Goal: Information Seeking & Learning: Learn about a topic

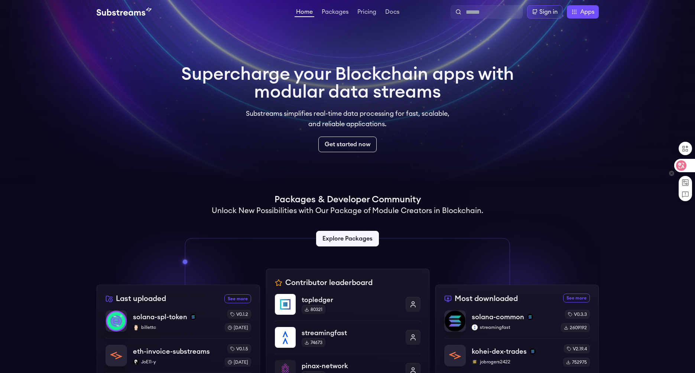
click at [676, 168] on div at bounding box center [684, 165] width 20 height 13
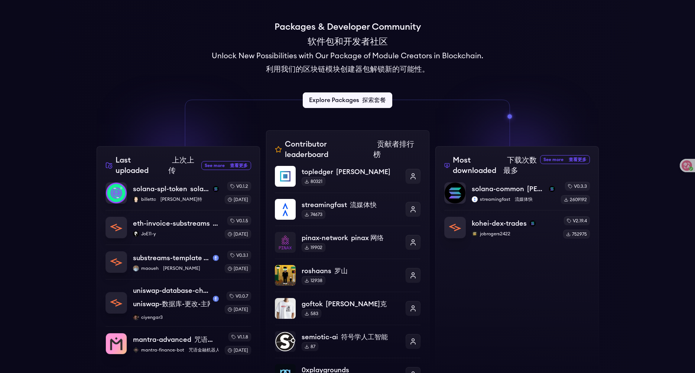
scroll to position [337, 0]
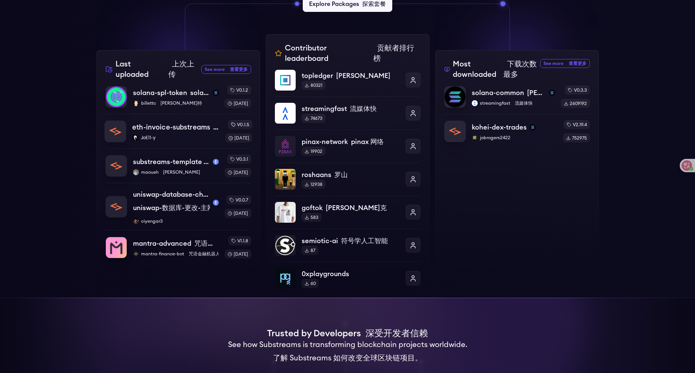
click at [183, 135] on p "JoE11-y" at bounding box center [175, 138] width 87 height 6
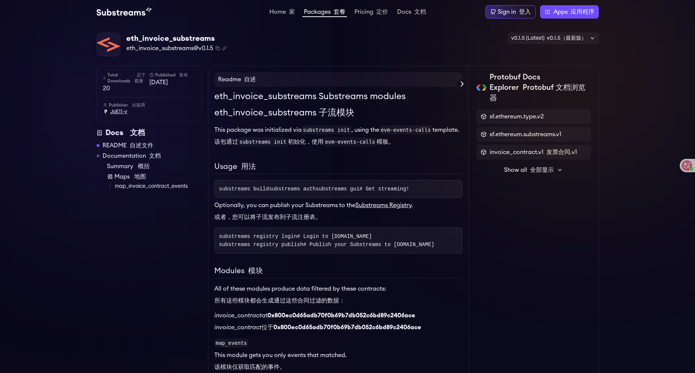
click at [113, 114] on span "JoE11-y" at bounding box center [118, 111] width 17 height 7
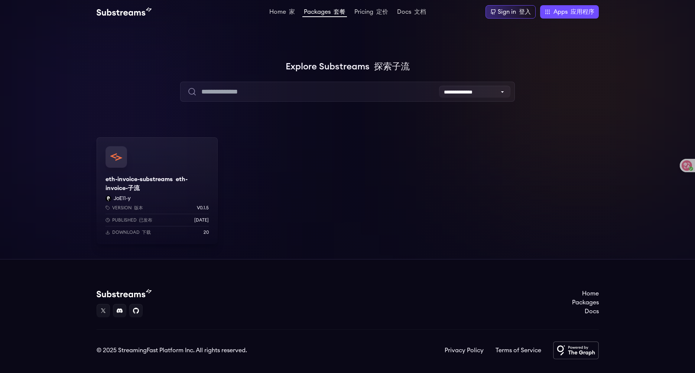
click at [133, 189] on div "eth-invoice-substreams eth-invoice-子流 JoE11-y Version 版本 v0.1.5 Published 已发布 […" at bounding box center [157, 190] width 121 height 107
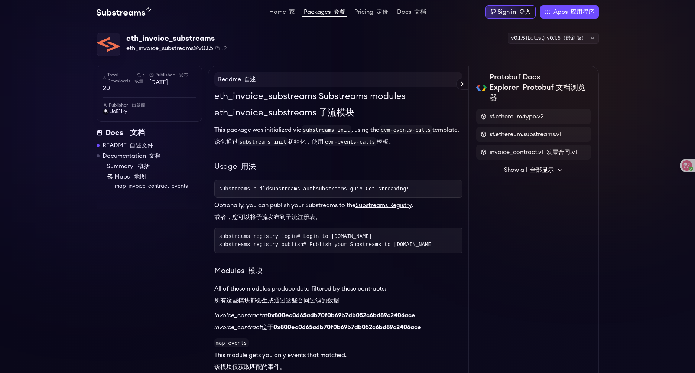
click at [551, 167] on font "全部显示" at bounding box center [542, 170] width 24 height 6
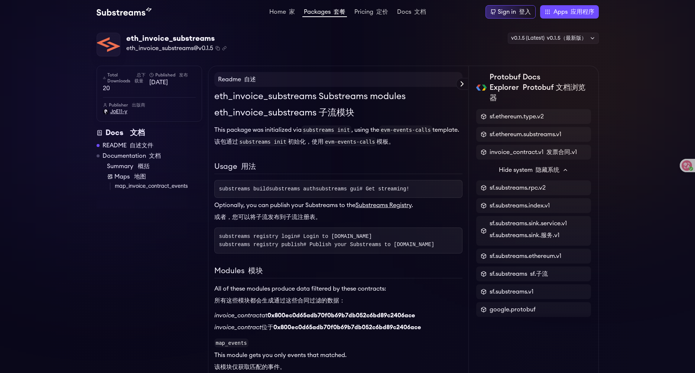
click at [119, 111] on span "JoE11-y" at bounding box center [118, 111] width 17 height 7
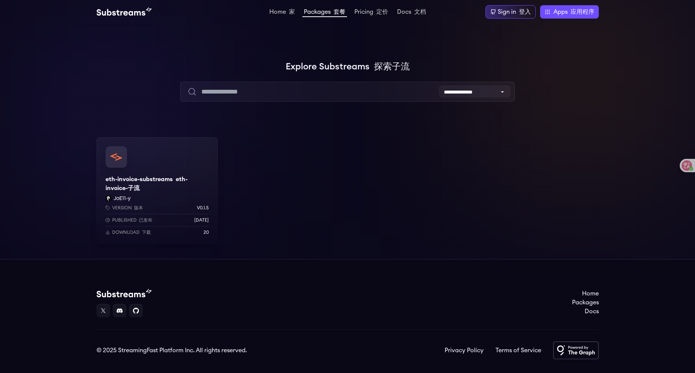
click at [109, 199] on div "Version 版本 v0.1.5 Published 已发布 [DATE] Download 下载 20" at bounding box center [157, 218] width 121 height 51
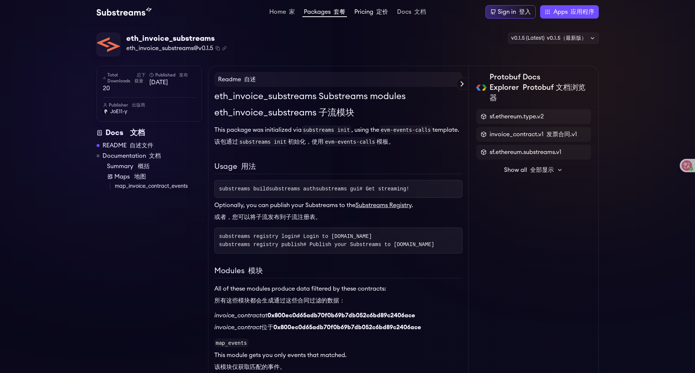
click at [368, 14] on link "Pricing 定价" at bounding box center [371, 12] width 37 height 7
click at [278, 13] on link "Home 家" at bounding box center [282, 12] width 29 height 7
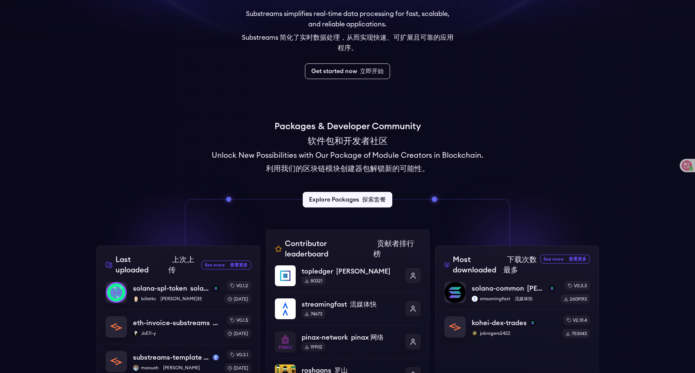
scroll to position [251, 0]
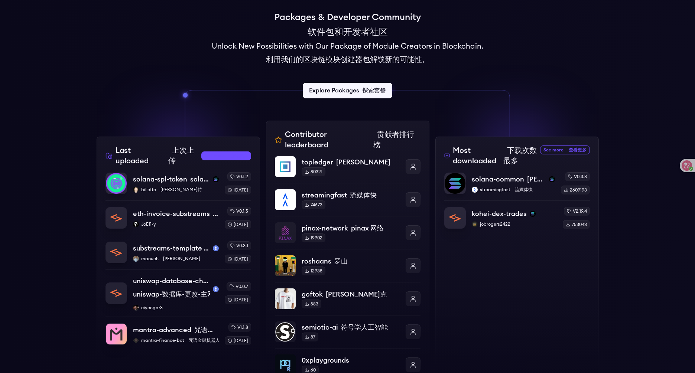
click at [231, 156] on font "查看更多" at bounding box center [239, 156] width 18 height 4
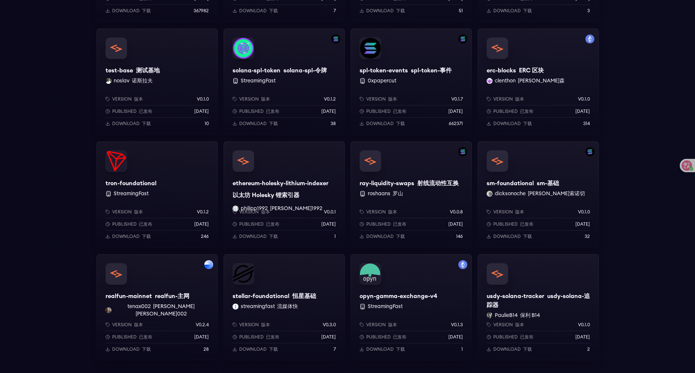
scroll to position [600, 0]
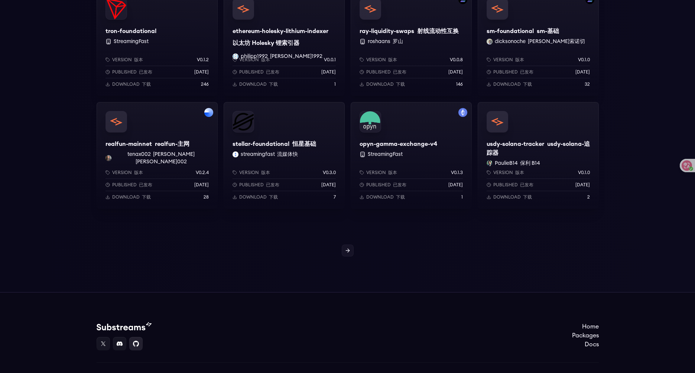
click at [140, 344] on link at bounding box center [135, 343] width 13 height 13
